Goal: Entertainment & Leisure: Consume media (video, audio)

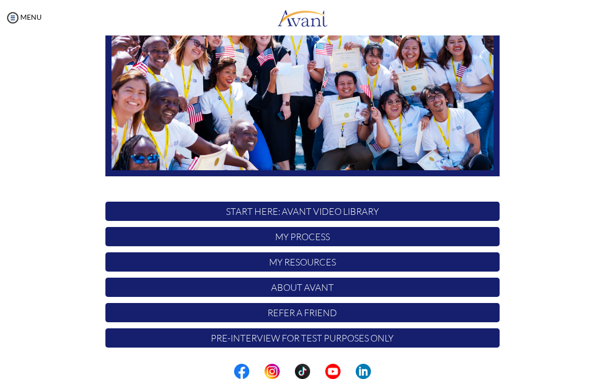
scroll to position [136, 0]
click at [376, 211] on p "START HERE: Avant Video Library" at bounding box center [302, 211] width 395 height 19
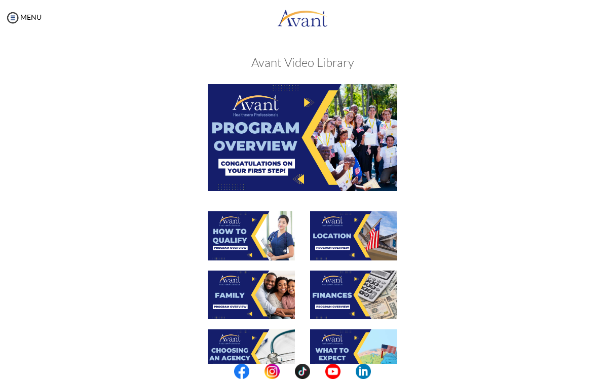
scroll to position [0, 0]
click at [368, 172] on img at bounding box center [303, 137] width 190 height 106
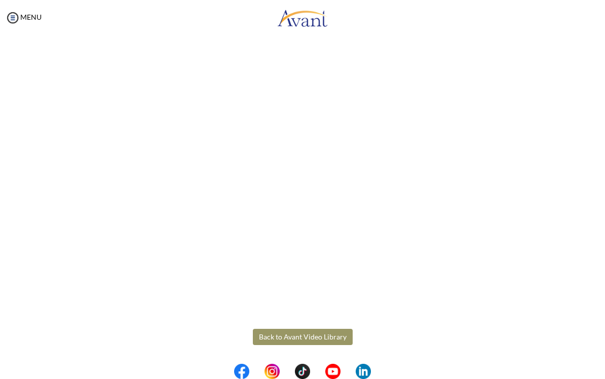
scroll to position [62, 0]
click at [311, 337] on body "Maintenance break. Please come back in 2 hours. MENU My Status What is the next…" at bounding box center [302, 189] width 605 height 379
click at [290, 331] on button "Back to Avant Video Library" at bounding box center [303, 337] width 100 height 16
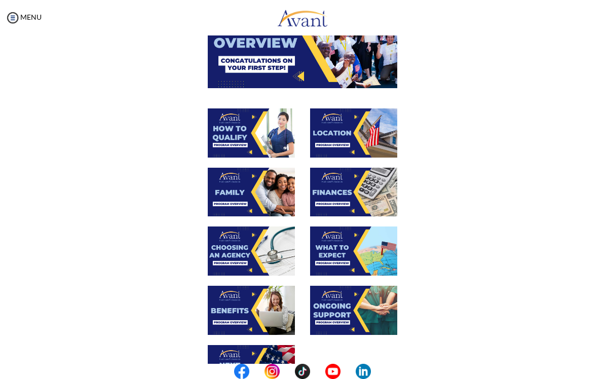
scroll to position [88, 0]
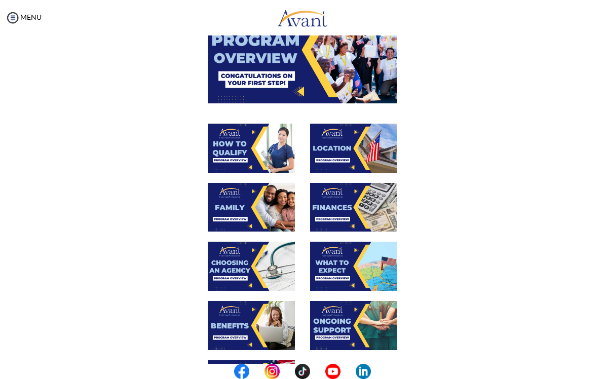
click at [272, 151] on img at bounding box center [251, 148] width 87 height 49
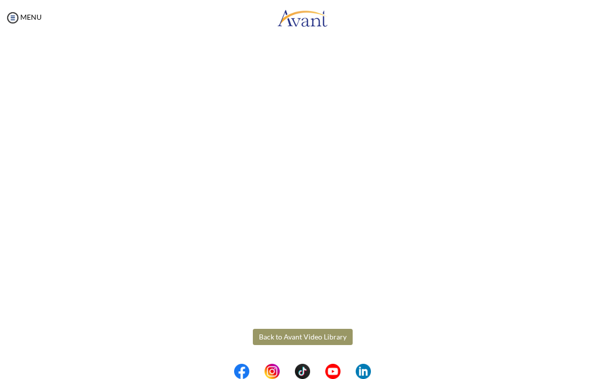
scroll to position [62, 0]
click at [265, 334] on body "Maintenance break. Please come back in 2 hours. MENU My Status What is the next…" at bounding box center [302, 189] width 605 height 379
click at [303, 332] on button "Back to Avant Video Library" at bounding box center [303, 337] width 100 height 16
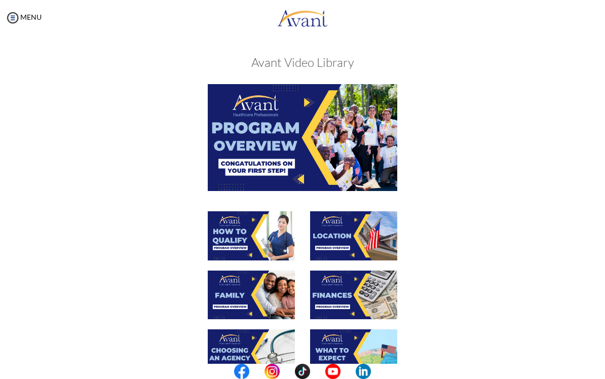
click at [260, 292] on img at bounding box center [251, 295] width 87 height 49
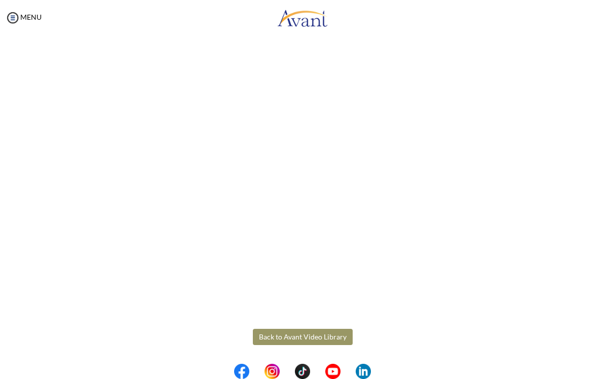
scroll to position [152, 0]
click at [276, 340] on body "Maintenance break. Please come back in 2 hours. MENU My Status What is the next…" at bounding box center [302, 189] width 605 height 379
click at [274, 335] on button "Back to Avant Video Library" at bounding box center [303, 337] width 100 height 16
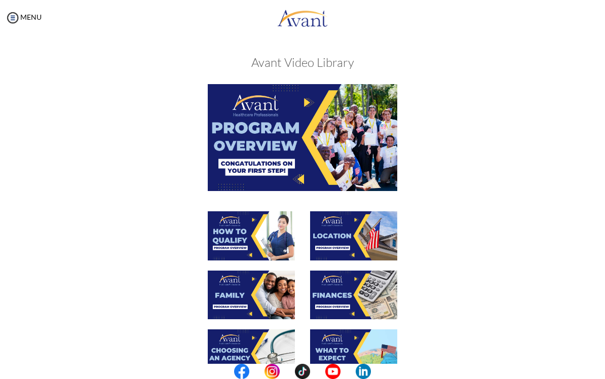
click at [356, 233] on img at bounding box center [353, 235] width 87 height 49
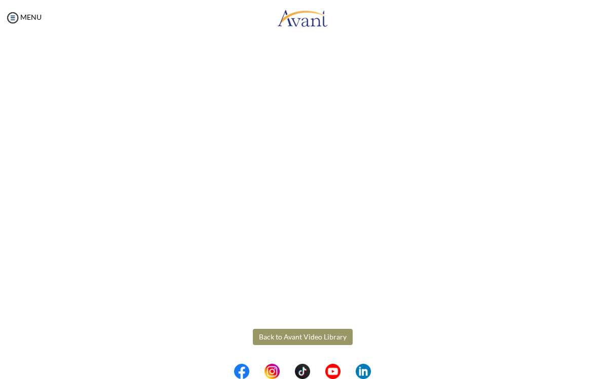
scroll to position [62, 0]
click at [280, 343] on body "Maintenance break. Please come back in 2 hours. MENU My Status What is the next…" at bounding box center [302, 189] width 605 height 379
click at [279, 336] on button "Back to Avant Video Library" at bounding box center [303, 337] width 100 height 16
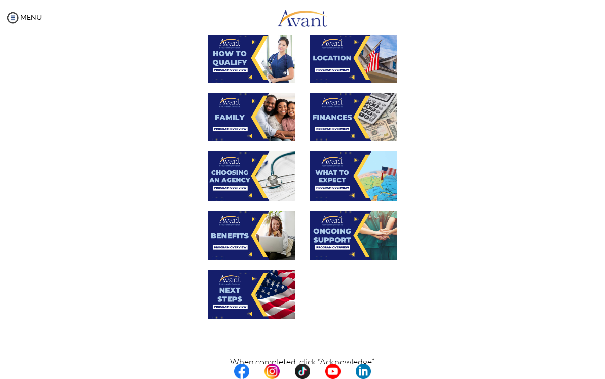
scroll to position [181, 0]
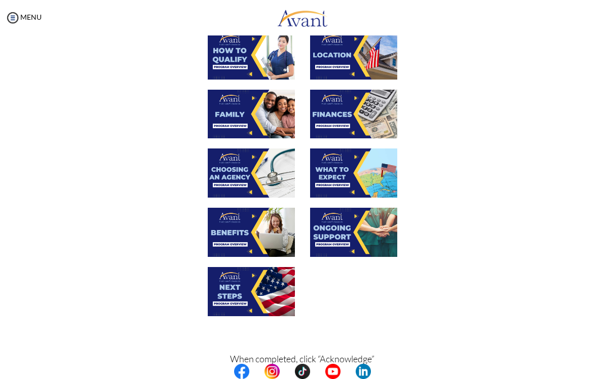
click at [241, 189] on img at bounding box center [251, 173] width 87 height 49
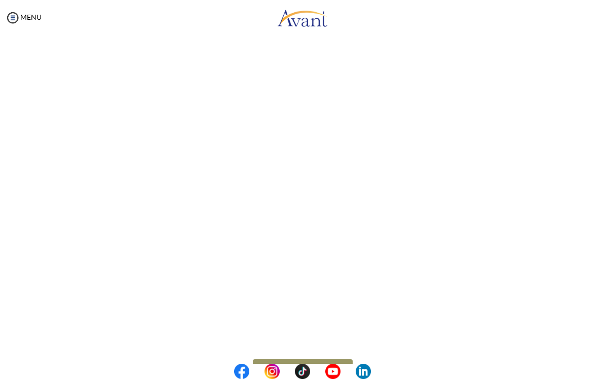
scroll to position [132, 0]
click at [342, 352] on body "Maintenance break. Please come back in 2 hours. MENU My Status What is the next…" at bounding box center [302, 189] width 605 height 379
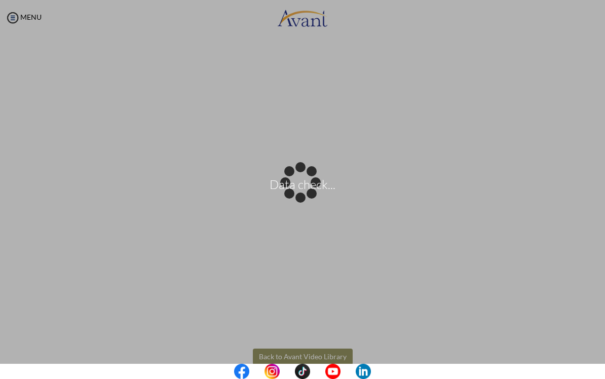
click at [310, 197] on div "Data check..." at bounding box center [303, 190] width 14 height 14
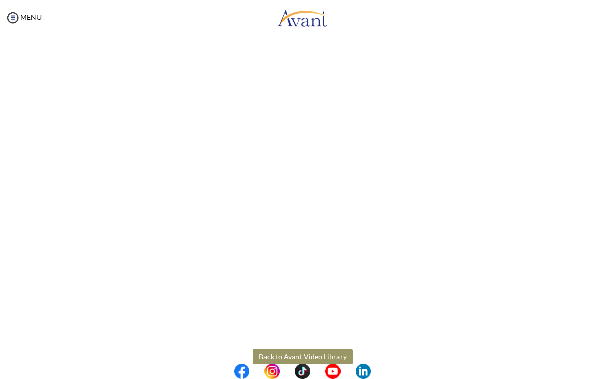
click at [342, 355] on button "Back to Avant Video Library" at bounding box center [303, 357] width 100 height 16
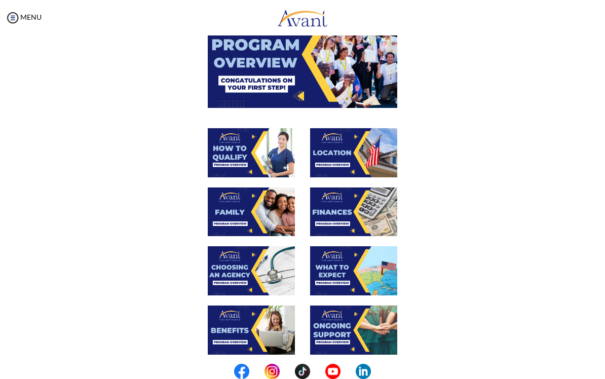
scroll to position [86, 0]
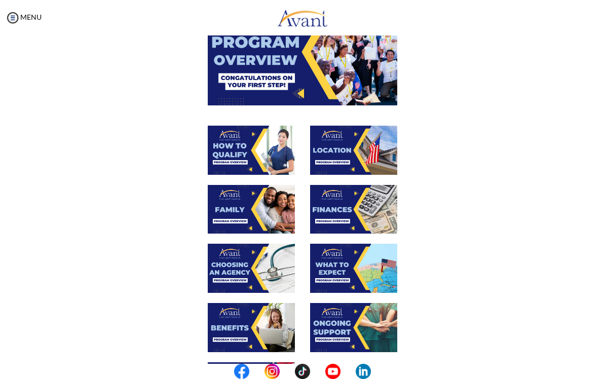
click at [365, 213] on img at bounding box center [353, 209] width 87 height 49
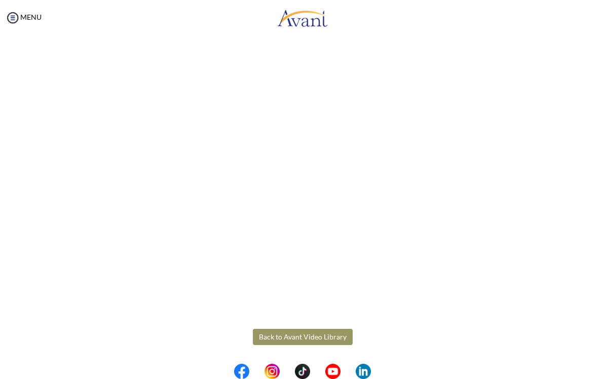
scroll to position [62, 0]
click at [326, 334] on body "Maintenance break. Please come back in 2 hours. MENU My Status What is the next…" at bounding box center [302, 189] width 605 height 379
click at [327, 337] on button "Back to Avant Video Library" at bounding box center [303, 337] width 100 height 16
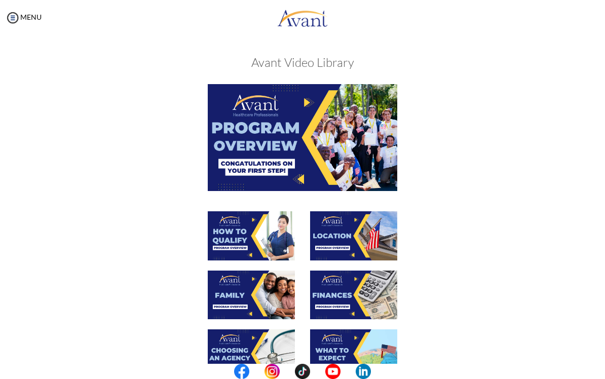
click at [153, 270] on div at bounding box center [303, 240] width 410 height 59
click at [343, 349] on img at bounding box center [353, 354] width 87 height 49
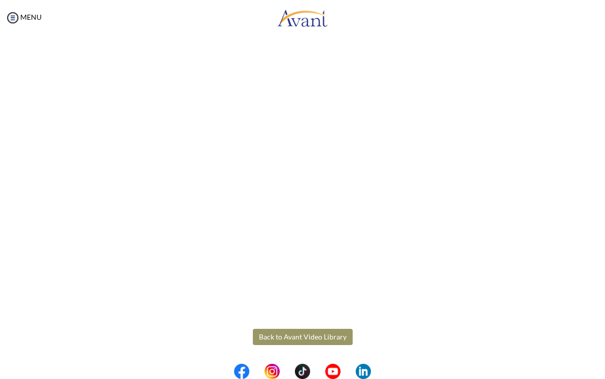
scroll to position [152, 0]
click at [276, 335] on body "Maintenance break. Please come back in 2 hours. MENU My Status What is the next…" at bounding box center [302, 189] width 605 height 379
click at [269, 340] on button "Back to Avant Video Library" at bounding box center [303, 337] width 100 height 16
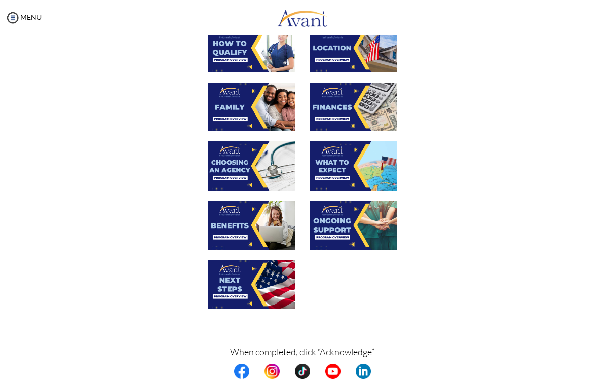
scroll to position [190, 0]
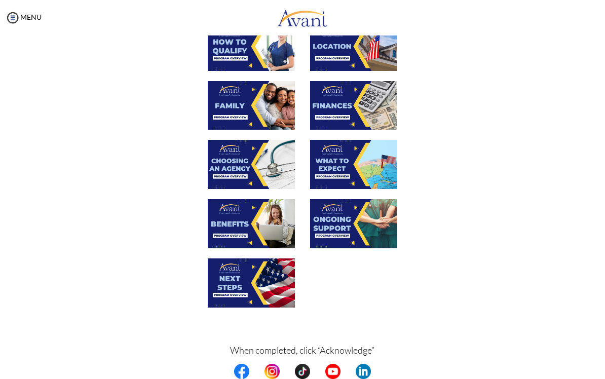
click at [250, 229] on img at bounding box center [251, 223] width 87 height 49
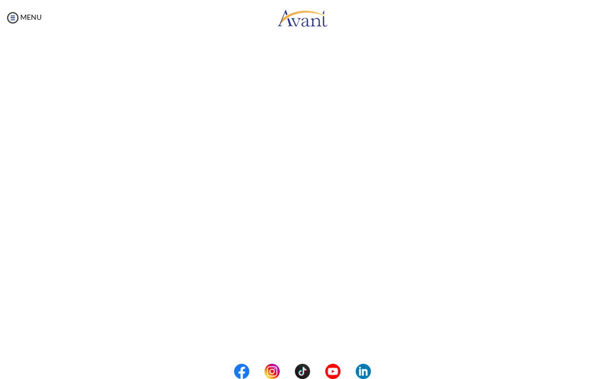
scroll to position [134, 0]
click at [275, 354] on body "Maintenance break. Please come back in 2 hours. MENU My Status What is the next…" at bounding box center [302, 189] width 605 height 379
click at [277, 350] on button "Back to Avant Video Library" at bounding box center [303, 355] width 100 height 16
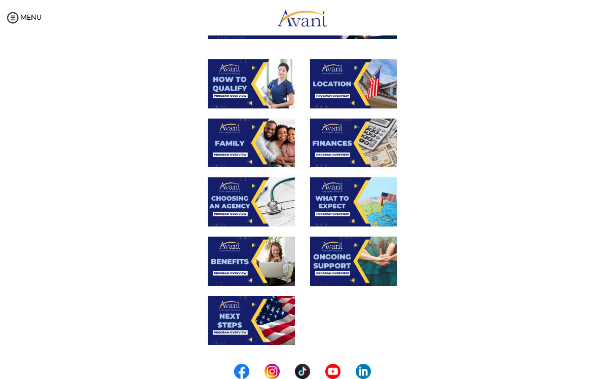
scroll to position [153, 0]
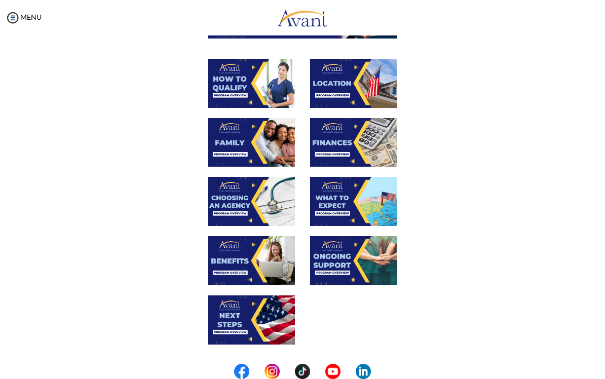
click at [235, 324] on img at bounding box center [251, 320] width 87 height 49
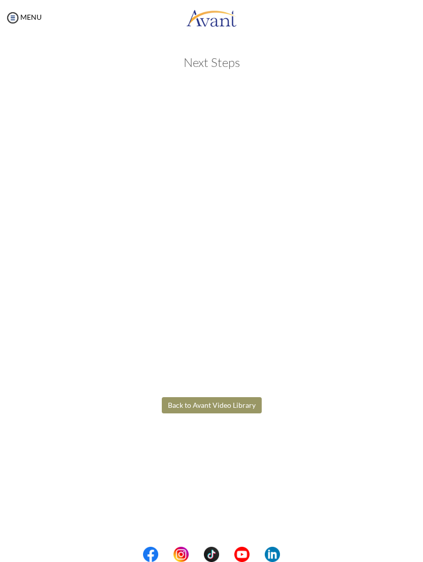
scroll to position [0, 0]
